Goal: Complete application form

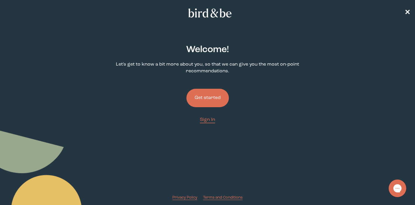
click at [209, 103] on button "Get started" at bounding box center [208, 98] width 42 height 18
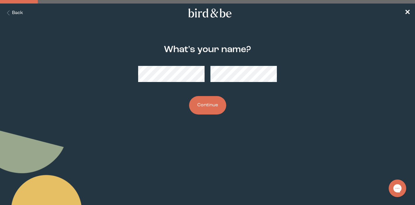
click at [204, 106] on button "Continue" at bounding box center [207, 105] width 37 height 18
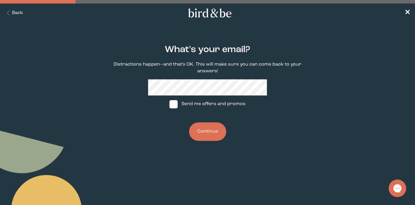
click at [176, 106] on span at bounding box center [174, 104] width 8 height 8
click at [170, 104] on input "Send me offers and promos" at bounding box center [169, 104] width 0 height 0
checkbox input "true"
click at [205, 128] on button "Continue" at bounding box center [207, 131] width 37 height 18
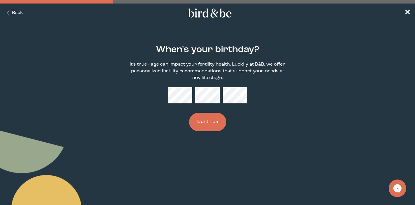
click at [206, 127] on button "Continue" at bounding box center [207, 122] width 37 height 18
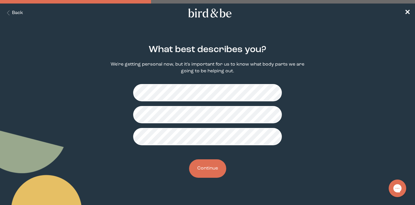
click at [209, 167] on button "Continue" at bounding box center [207, 168] width 37 height 18
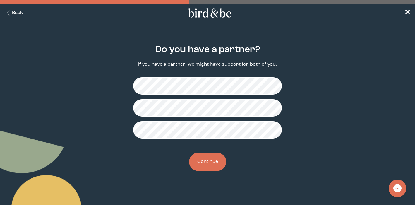
click at [206, 165] on button "Continue" at bounding box center [207, 162] width 37 height 18
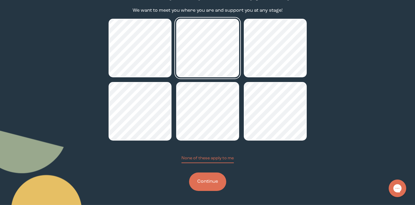
scroll to position [54, 0]
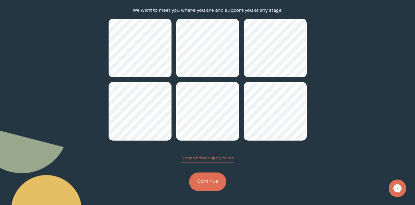
click at [200, 186] on button "Continue" at bounding box center [207, 181] width 37 height 18
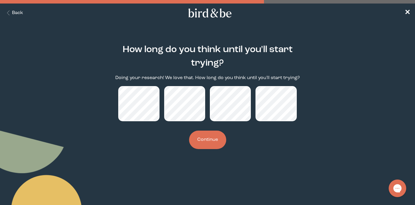
click at [209, 142] on button "Continue" at bounding box center [207, 140] width 37 height 18
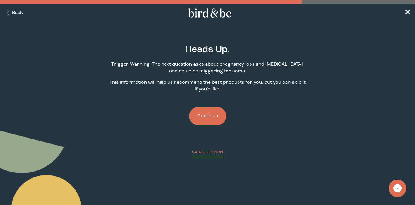
click at [212, 120] on button "Continue" at bounding box center [207, 116] width 37 height 18
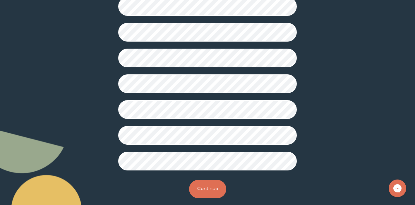
scroll to position [156, 0]
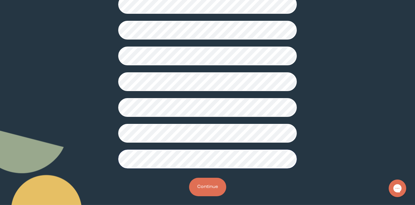
click at [196, 189] on button "Continue" at bounding box center [207, 187] width 37 height 18
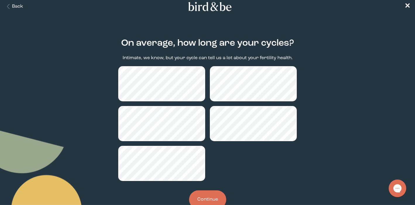
scroll to position [7, 0]
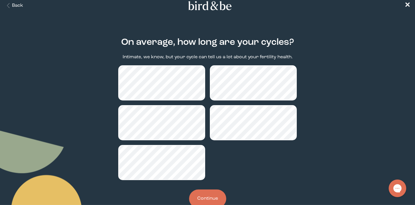
click at [215, 200] on button "Continue" at bounding box center [207, 198] width 37 height 18
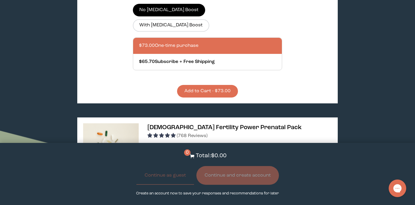
scroll to position [1128, 0]
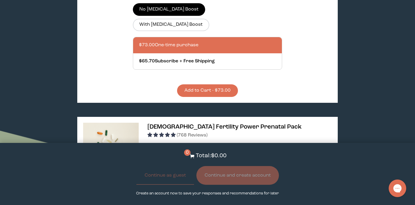
click at [118, 123] on img at bounding box center [111, 151] width 56 height 56
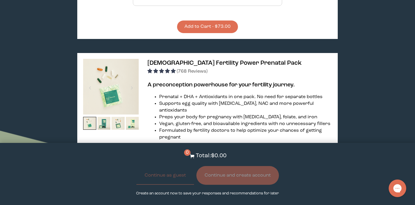
scroll to position [1193, 0]
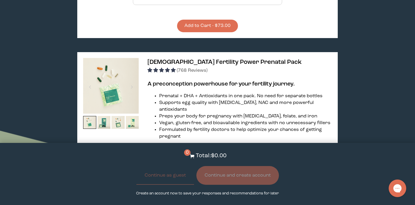
click at [213, 160] on link "Power Prenatal for [DEMOGRAPHIC_DATA]" at bounding box center [231, 162] width 93 height 5
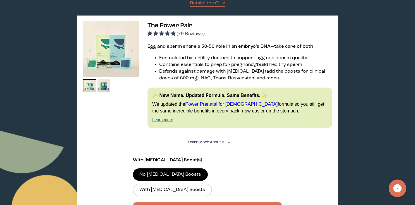
scroll to position [88, 0]
click at [122, 51] on img at bounding box center [111, 49] width 56 height 56
click at [195, 38] on div "The Power Pair (79 Reviews) Egg and sperm share a 50-50 role in an embryo’s DNA…" at bounding box center [207, 142] width 261 height 252
click at [195, 43] on div "The Power Pair (79 Reviews) Egg and sperm share a 50-50 role in an embryo’s DNA…" at bounding box center [207, 142] width 261 height 252
click at [180, 26] on span "The Power Pair" at bounding box center [170, 26] width 45 height 6
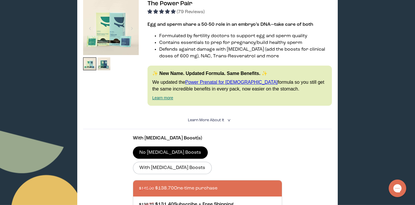
scroll to position [110, 0]
click at [221, 117] on summary "Learn More About it <" at bounding box center [207, 120] width 39 height 6
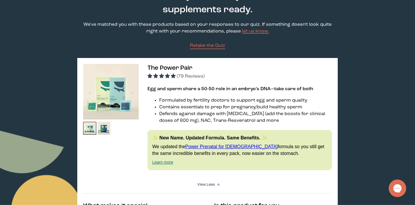
scroll to position [46, 0]
